Goal: Information Seeking & Learning: Understand process/instructions

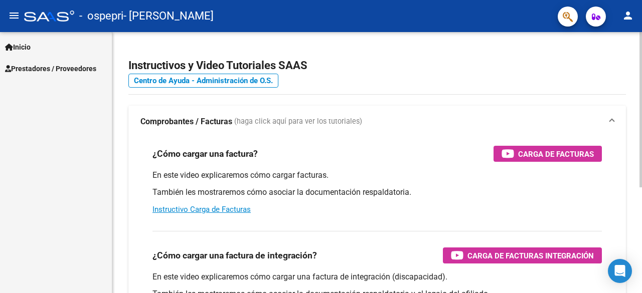
click at [581, 51] on app-root-component "Instructivos y Video Tutoriales SAAS Centro de Ayuda - Administración de O.S. C…" at bounding box center [377, 236] width 498 height 376
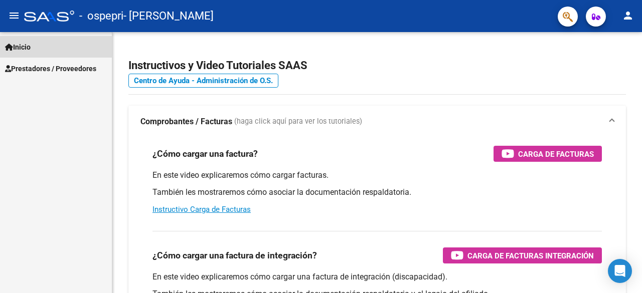
click at [27, 42] on span "Inicio" at bounding box center [18, 47] width 26 height 11
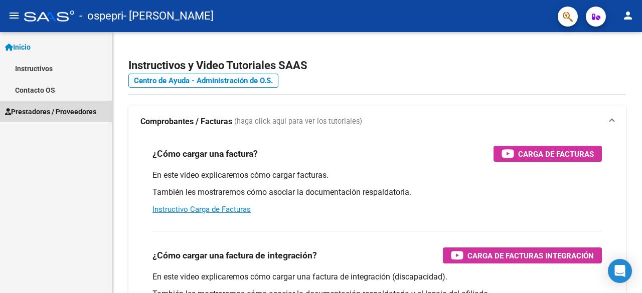
click at [44, 111] on span "Prestadores / Proveedores" at bounding box center [50, 111] width 91 height 11
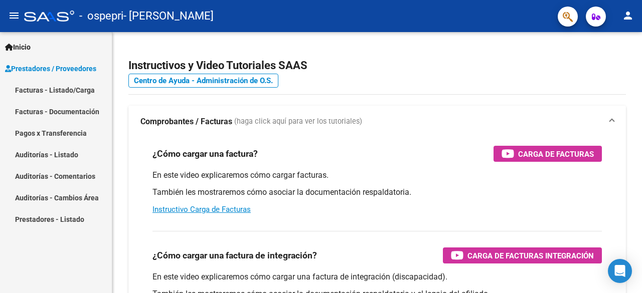
click at [70, 92] on link "Facturas - Listado/Carga" at bounding box center [56, 90] width 112 height 22
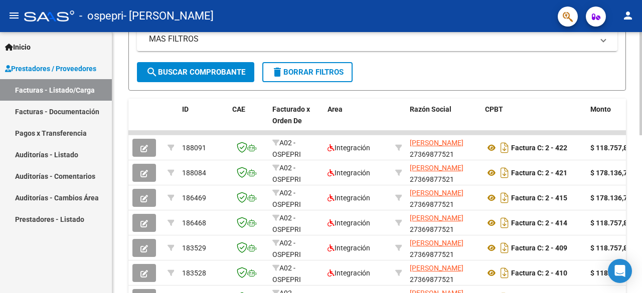
scroll to position [241, 0]
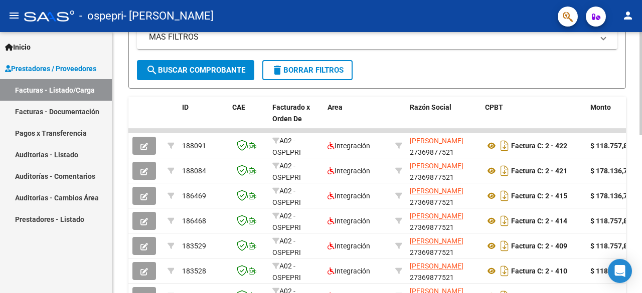
click at [642, 153] on div at bounding box center [641, 180] width 3 height 103
drag, startPoint x: 614, startPoint y: 132, endPoint x: 642, endPoint y: 127, distance: 27.6
click at [642, 127] on div "Video tutorial PRESTADORES -> Listado de CPBTs Emitidos por Prestadores / Prove…" at bounding box center [378, 118] width 532 height 654
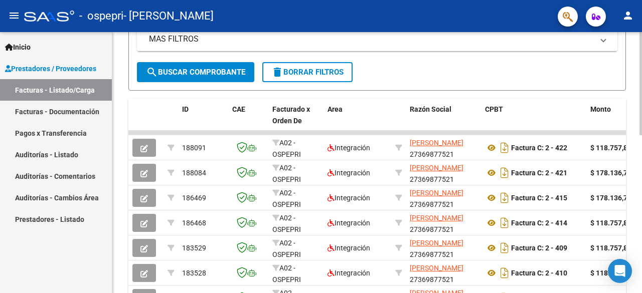
scroll to position [399, 0]
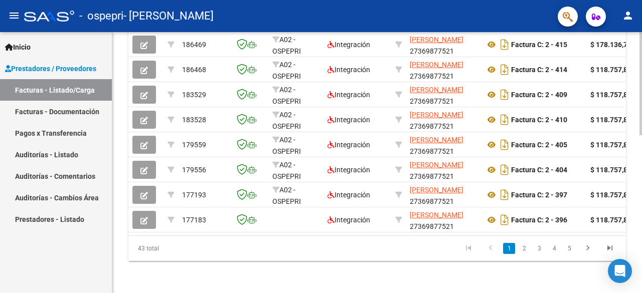
click at [642, 234] on div at bounding box center [641, 241] width 3 height 103
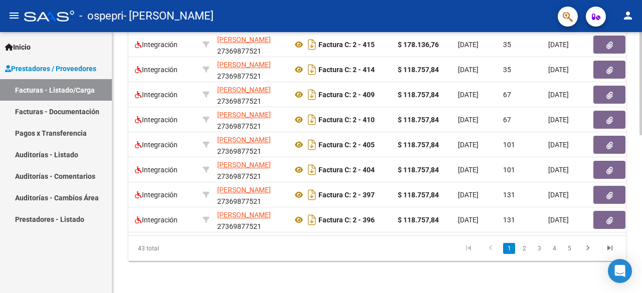
scroll to position [0, 201]
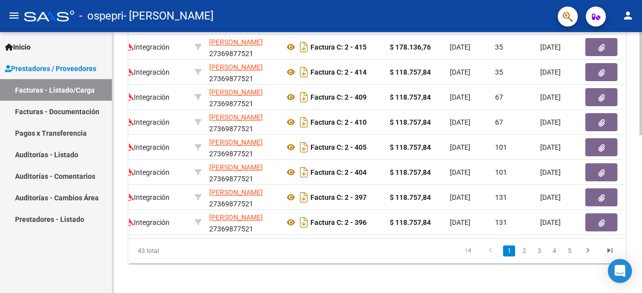
click at [642, 202] on div at bounding box center [641, 240] width 3 height 103
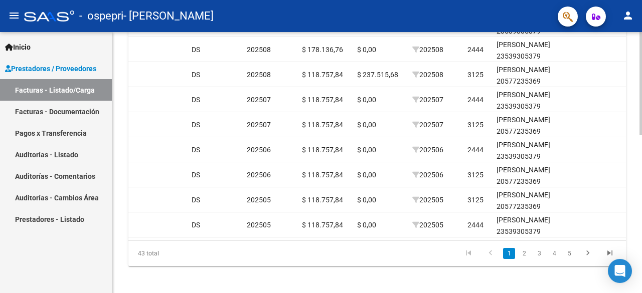
scroll to position [389, 0]
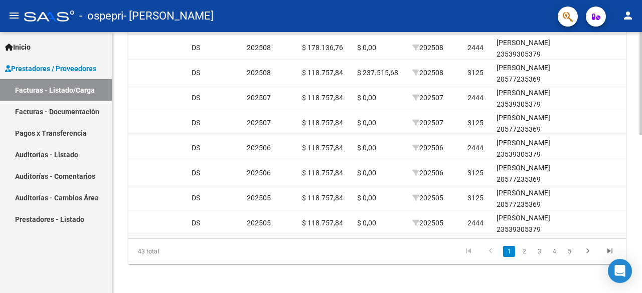
click at [642, 196] on div at bounding box center [641, 240] width 3 height 103
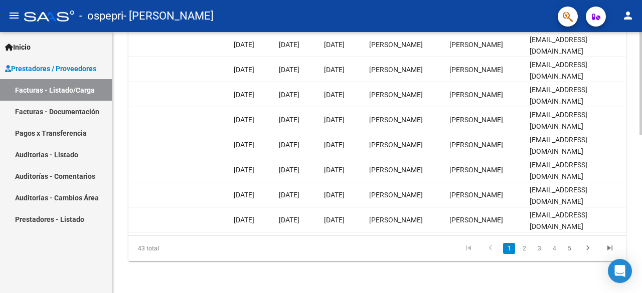
scroll to position [399, 0]
click at [642, 223] on div at bounding box center [641, 241] width 3 height 103
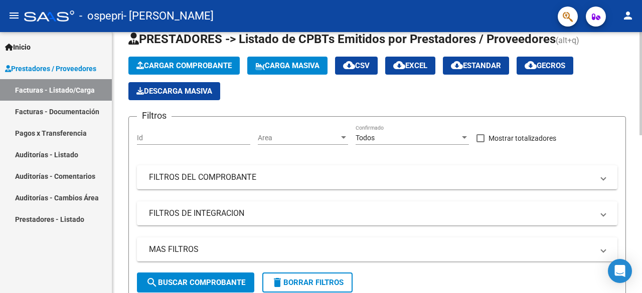
scroll to position [25, 0]
